Goal: Transaction & Acquisition: Purchase product/service

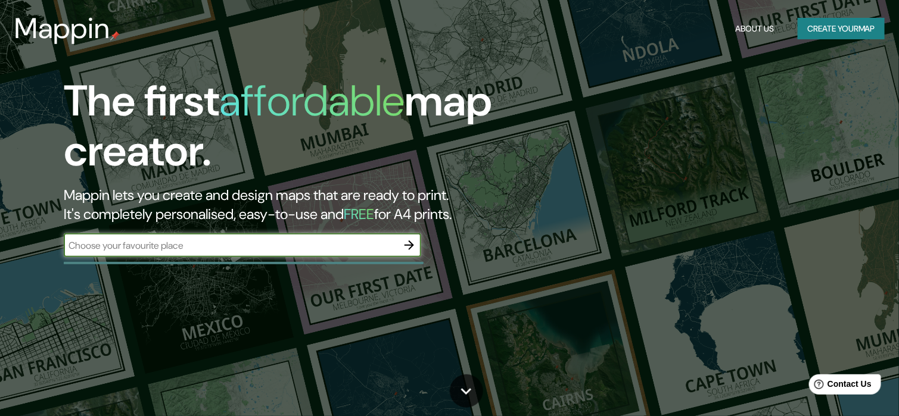
click at [380, 239] on input "text" at bounding box center [231, 246] width 334 height 14
click at [810, 36] on button "Create your map" at bounding box center [841, 29] width 87 height 22
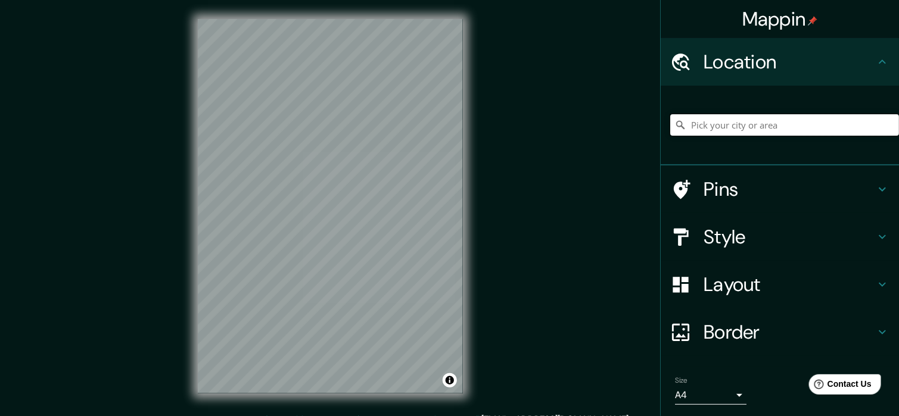
click at [719, 135] on input "Pick your city or area" at bounding box center [784, 124] width 229 height 21
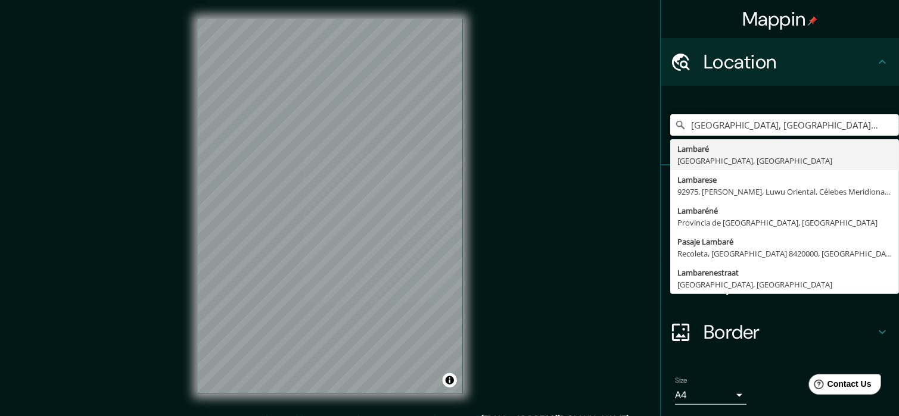
type input "[GEOGRAPHIC_DATA], [GEOGRAPHIC_DATA], [GEOGRAPHIC_DATA]"
click at [617, 237] on div "Mappin Location [GEOGRAPHIC_DATA], [GEOGRAPHIC_DATA], [GEOGRAPHIC_DATA] [GEOGRA…" at bounding box center [449, 216] width 899 height 432
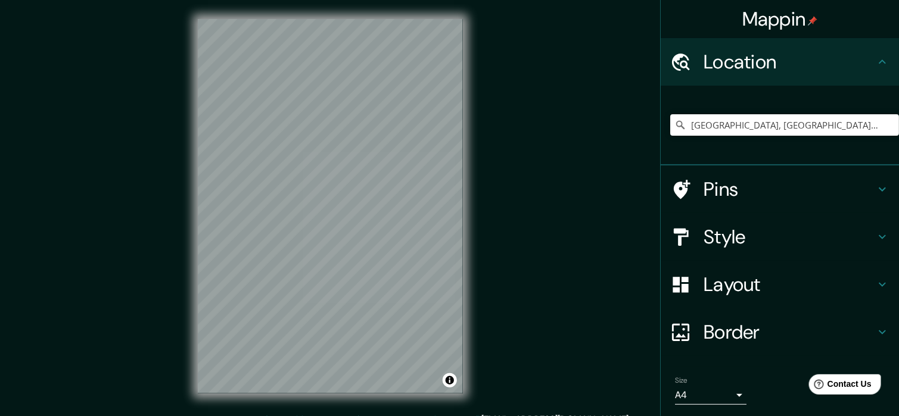
click at [724, 235] on h4 "Style" at bounding box center [790, 237] width 172 height 24
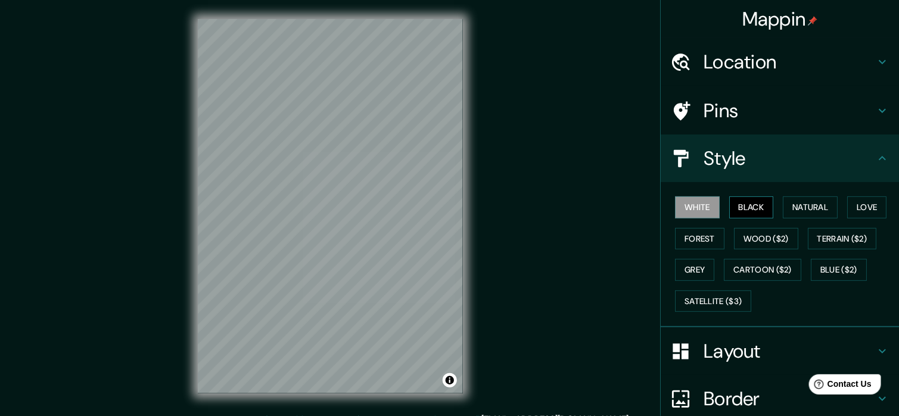
click at [761, 207] on button "Black" at bounding box center [751, 208] width 45 height 22
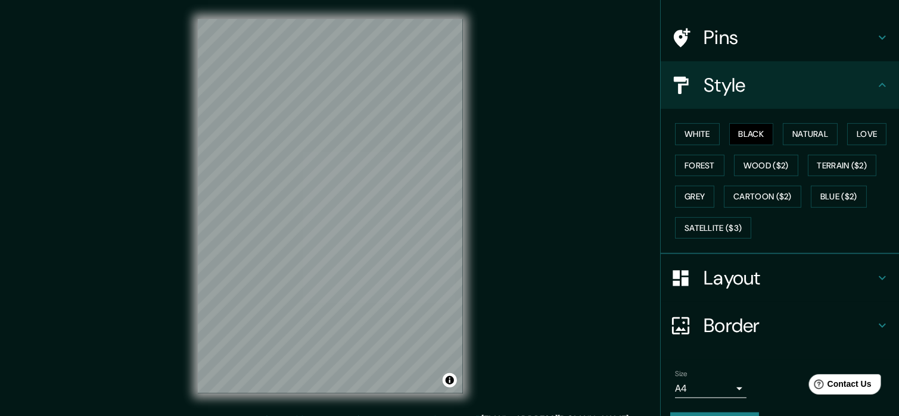
scroll to position [103, 0]
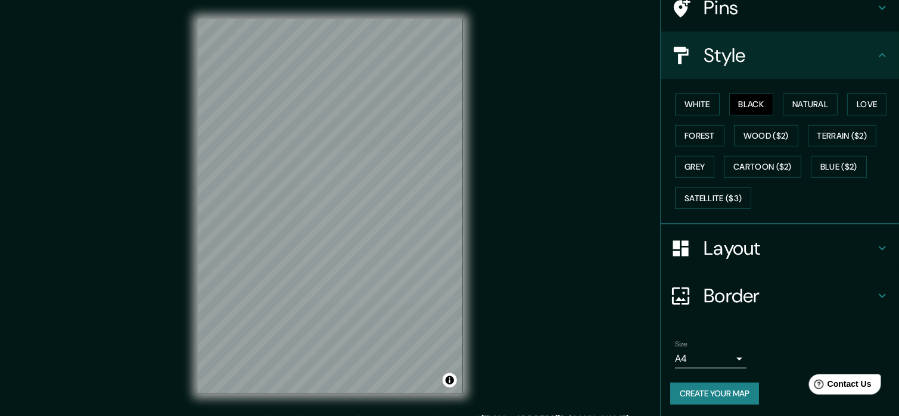
click at [717, 386] on button "Create your map" at bounding box center [714, 394] width 89 height 22
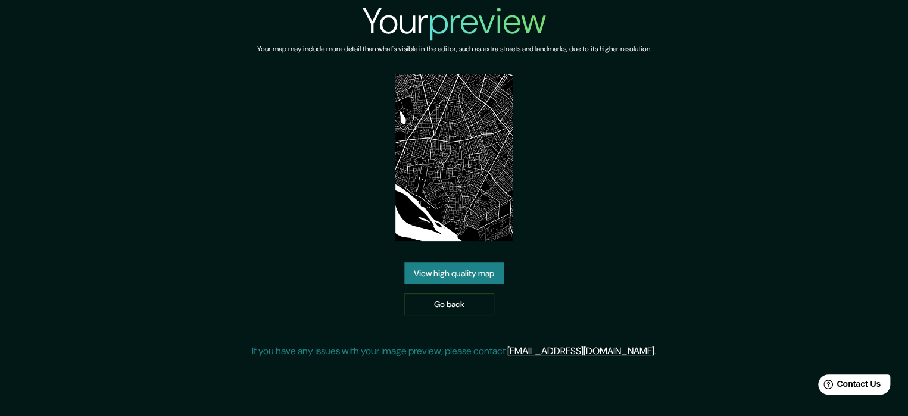
click at [460, 281] on link "View high quality map" at bounding box center [453, 274] width 99 height 22
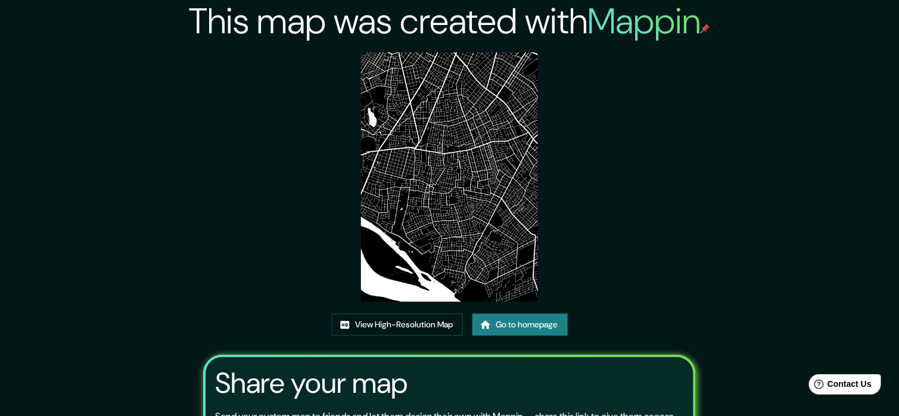
click at [447, 173] on img at bounding box center [449, 177] width 177 height 250
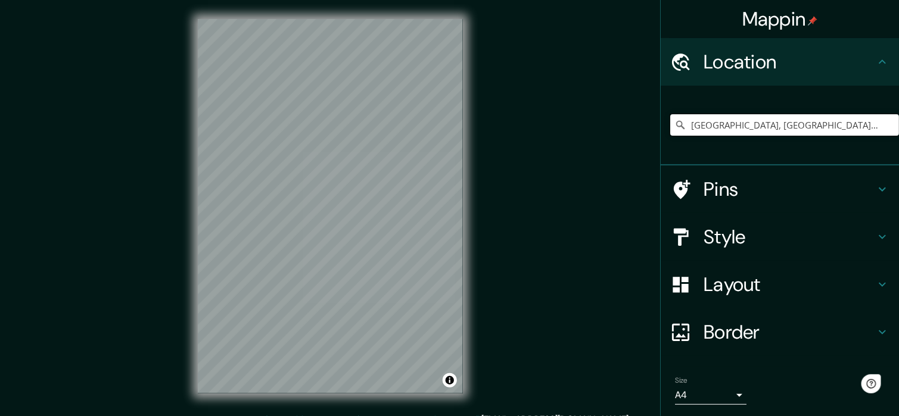
click at [698, 131] on input "Lambaré, Departamento Central, Paraguay" at bounding box center [784, 124] width 229 height 21
click at [871, 129] on input "Lambaré, Departamento Central, Paraguay" at bounding box center [784, 124] width 229 height 21
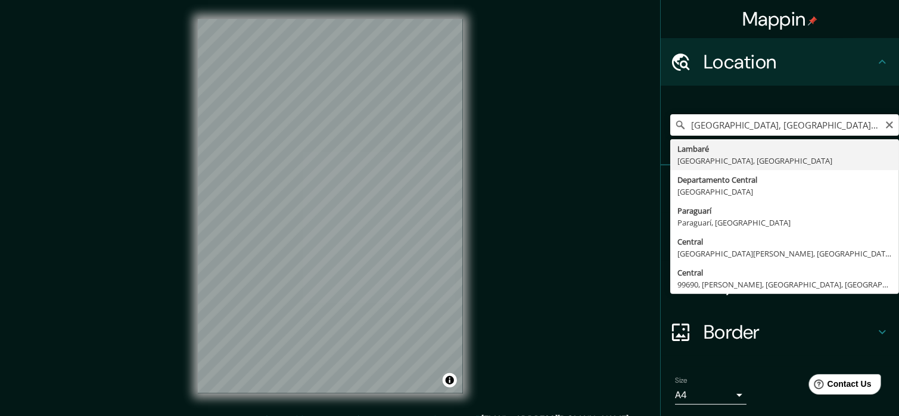
type input "Lambaré, Departamento Central, Paraguay"
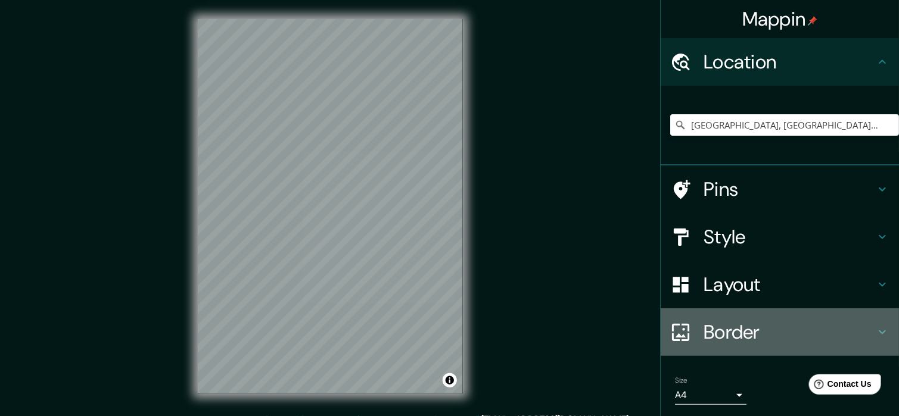
click at [727, 322] on h4 "Border" at bounding box center [790, 332] width 172 height 24
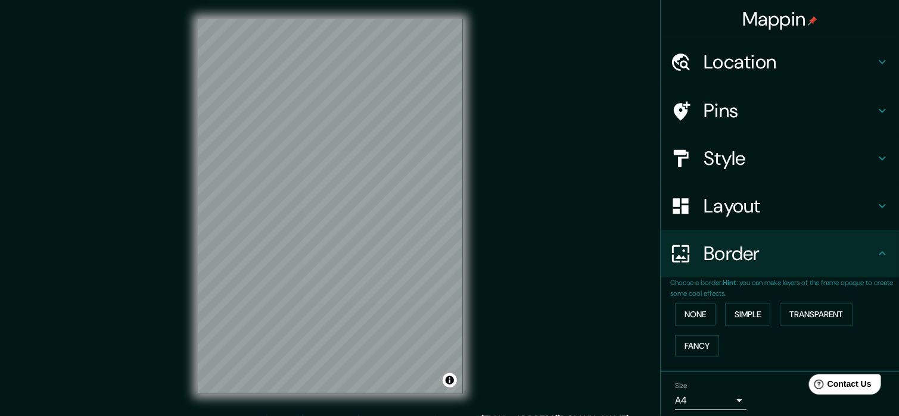
click at [712, 214] on h4 "Layout" at bounding box center [790, 206] width 172 height 24
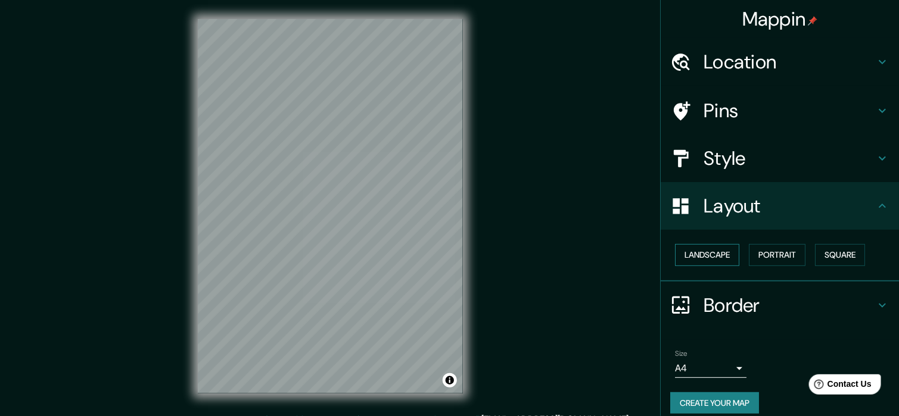
click at [707, 253] on button "Landscape" at bounding box center [707, 255] width 64 height 22
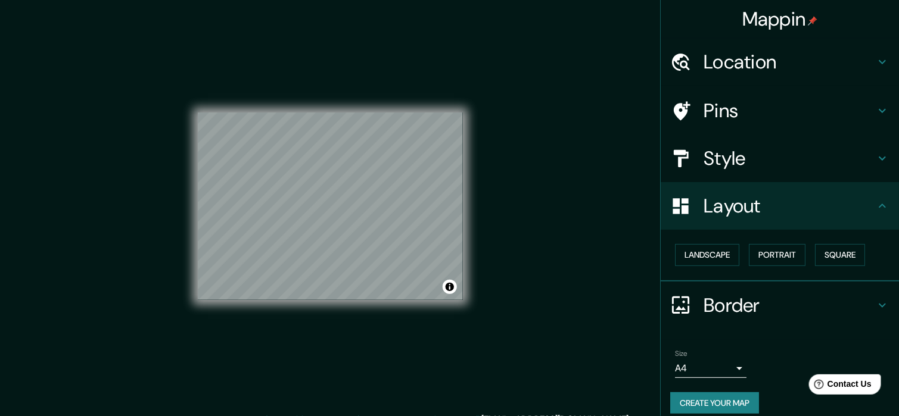
click at [741, 401] on button "Create your map" at bounding box center [714, 404] width 89 height 22
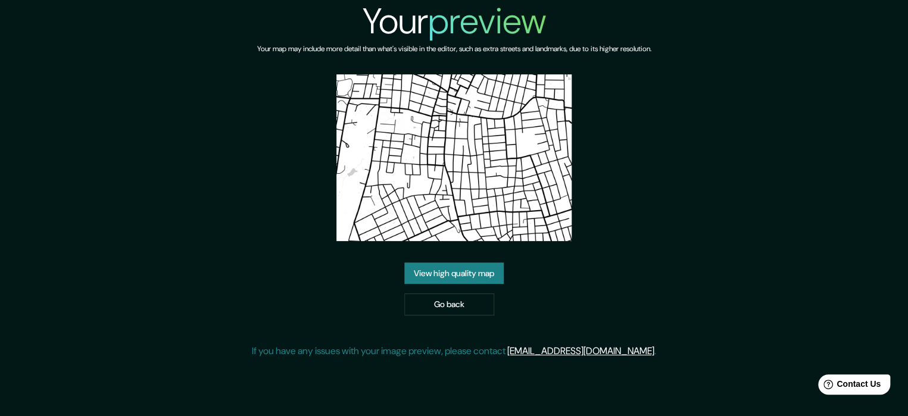
drag, startPoint x: 429, startPoint y: 150, endPoint x: 364, endPoint y: 175, distance: 69.6
click at [364, 175] on img at bounding box center [454, 157] width 235 height 167
click at [446, 267] on link "View high quality map" at bounding box center [453, 274] width 99 height 22
